Goal: Task Accomplishment & Management: Complete application form

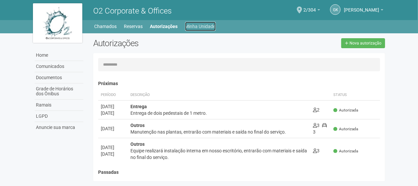
click at [200, 30] on link "Minha Unidade" at bounding box center [200, 26] width 31 height 9
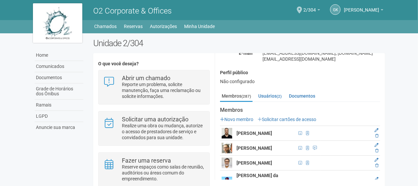
scroll to position [66, 0]
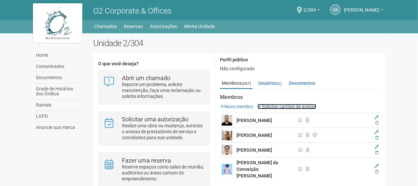
click at [292, 104] on link "Solicitar cartões de acesso" at bounding box center [287, 106] width 59 height 5
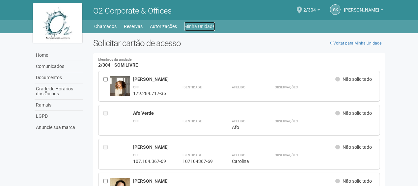
click at [199, 31] on link "Minha Unidade" at bounding box center [199, 26] width 31 height 9
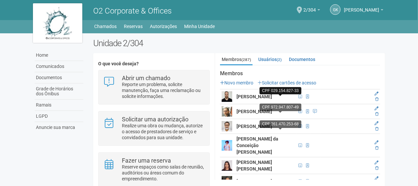
scroll to position [66, 0]
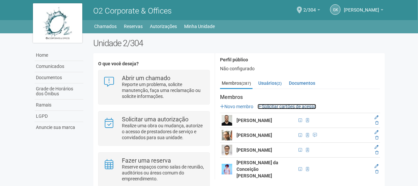
click at [304, 104] on link "Solicitar cartões de acesso" at bounding box center [287, 106] width 59 height 5
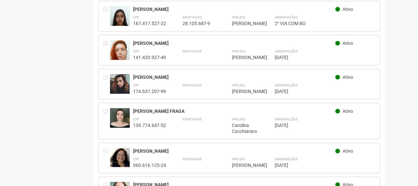
scroll to position [7969, 0]
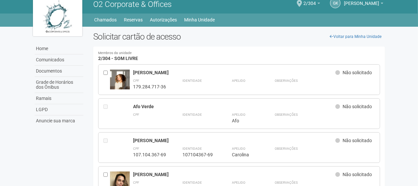
scroll to position [0, 0]
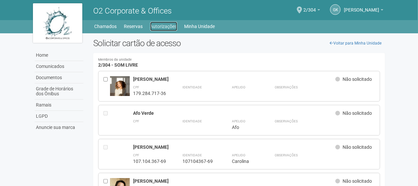
click at [163, 25] on link "Autorizações" at bounding box center [163, 26] width 27 height 9
